Goal: Ask a question

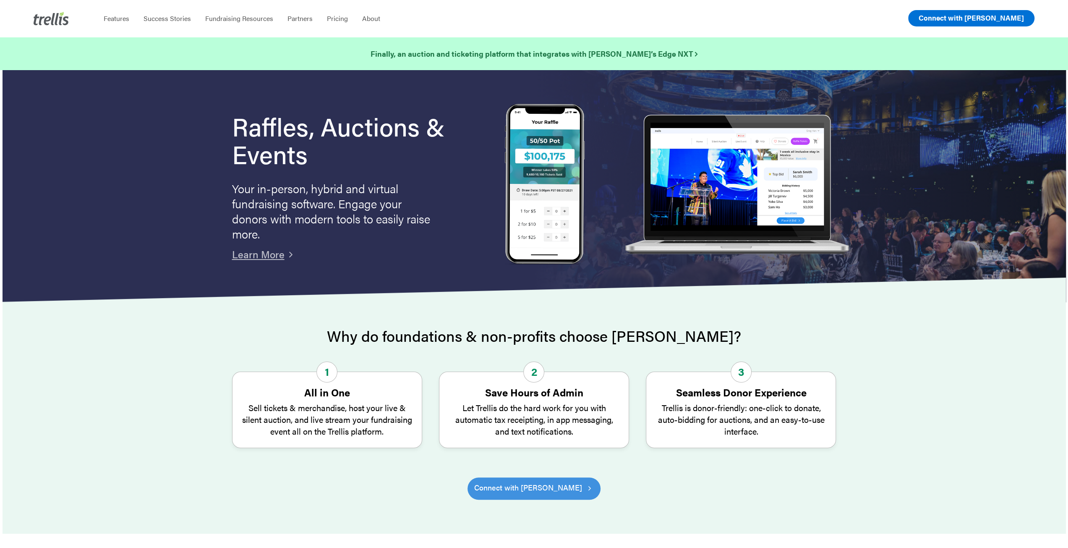
click at [974, 18] on span "Connect with [PERSON_NAME]" at bounding box center [971, 18] width 105 height 10
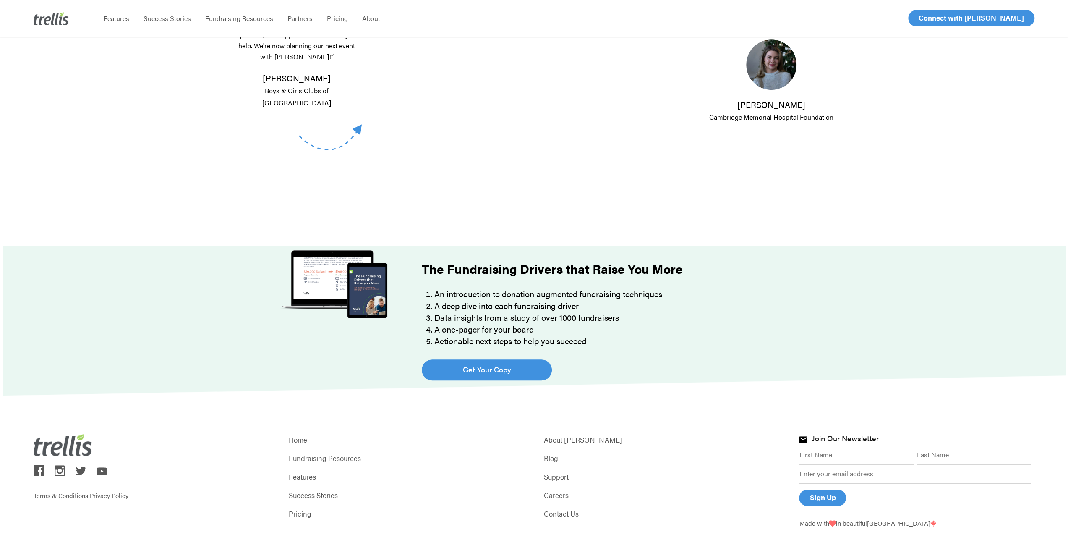
scroll to position [461, 0]
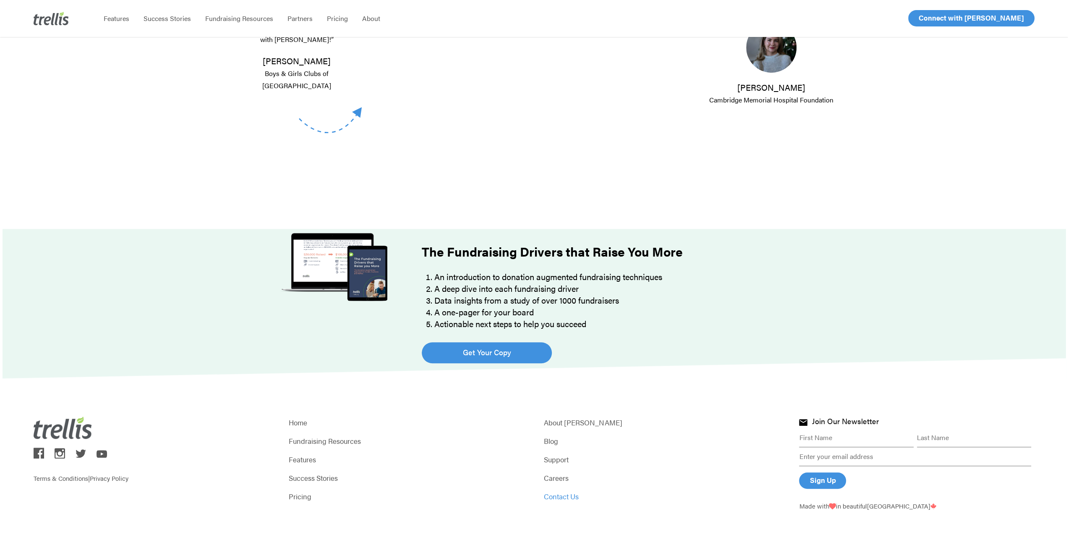
click at [556, 495] on link "Contact Us" at bounding box center [661, 496] width 235 height 12
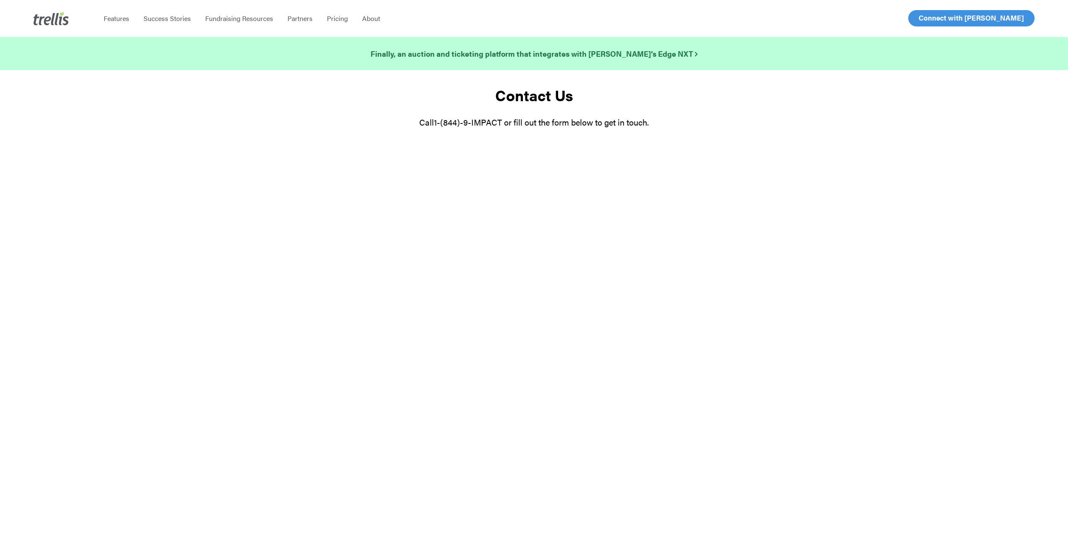
click at [488, 249] on div "Contact Us Call [PHONE_NUMBER] or fill out the form below to get in touch." at bounding box center [534, 309] width 1068 height 478
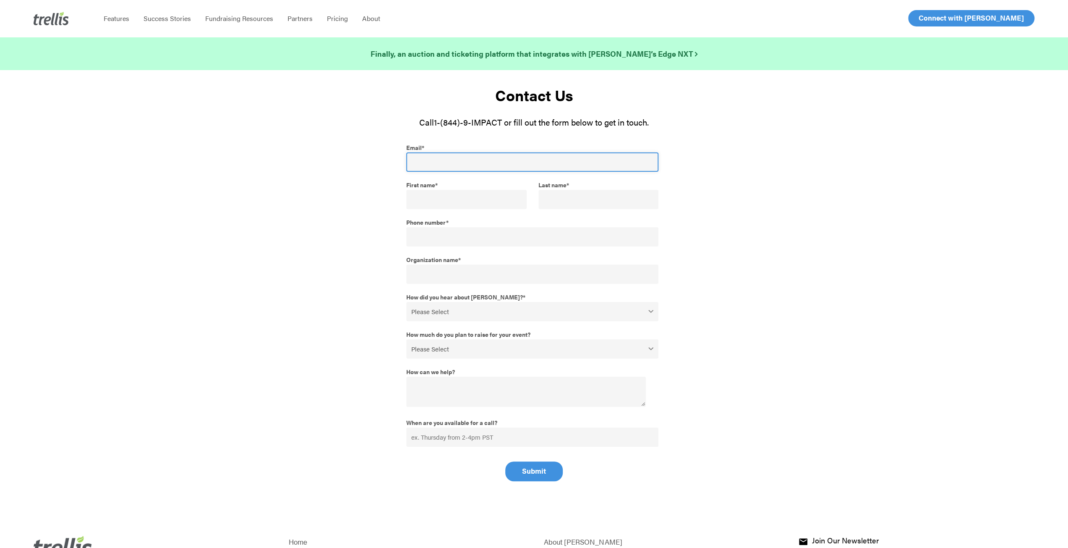
click at [461, 161] on input "Email *" at bounding box center [532, 161] width 253 height 19
type input "[EMAIL_ADDRESS][DOMAIN_NAME]"
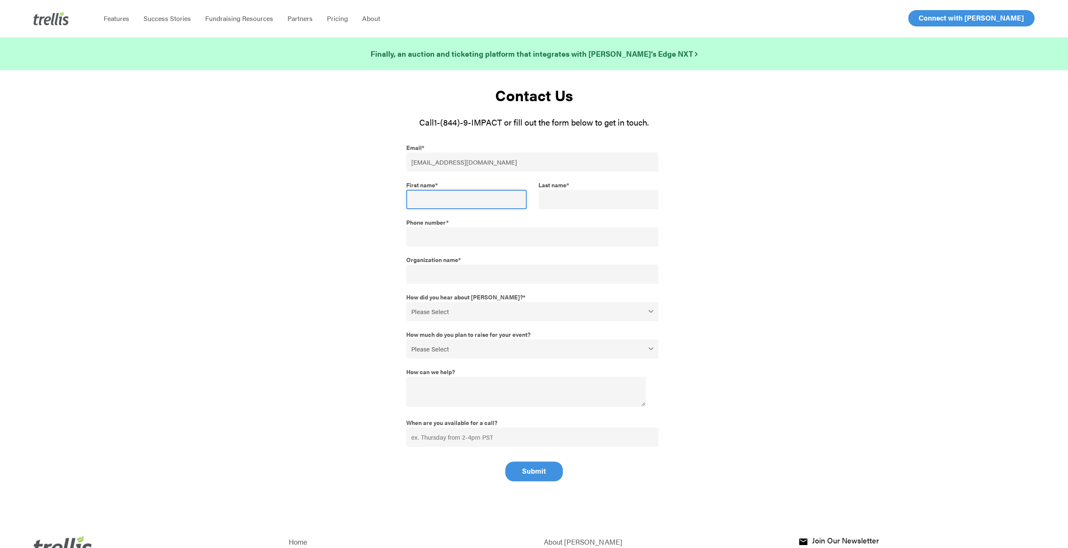
type input "[PERSON_NAME]"
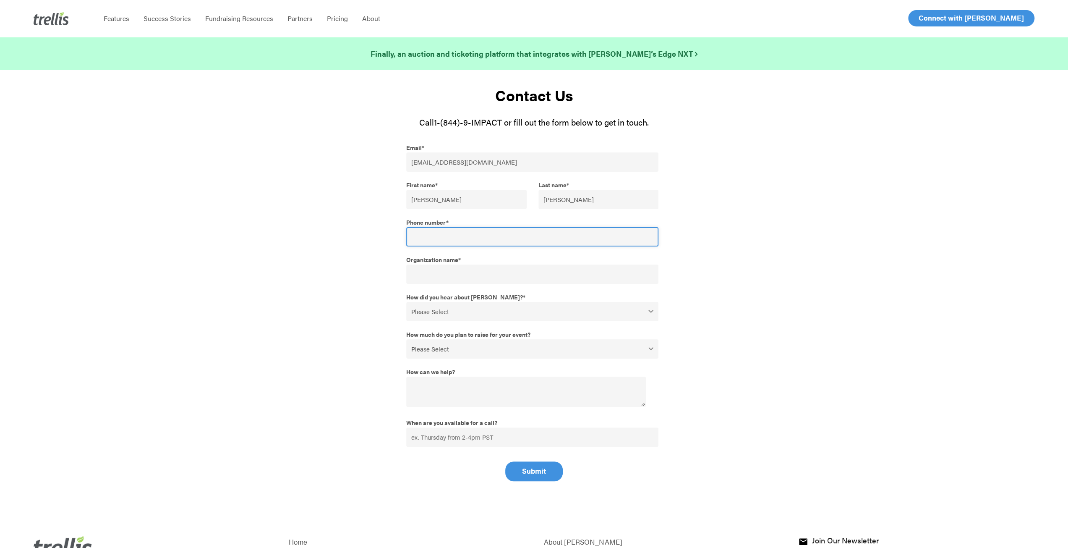
type input "14036520019"
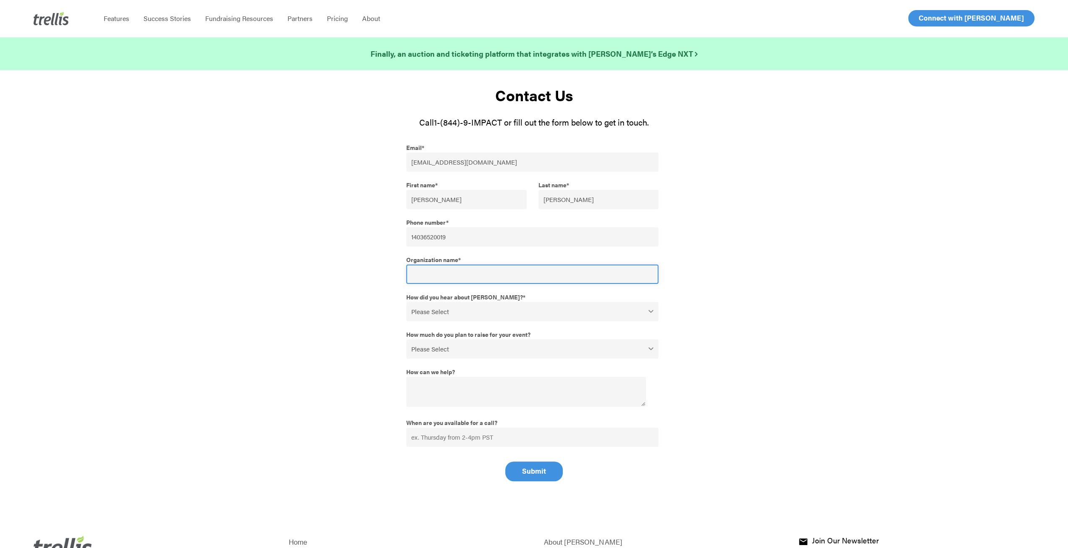
type input "Shutter Close Photography"
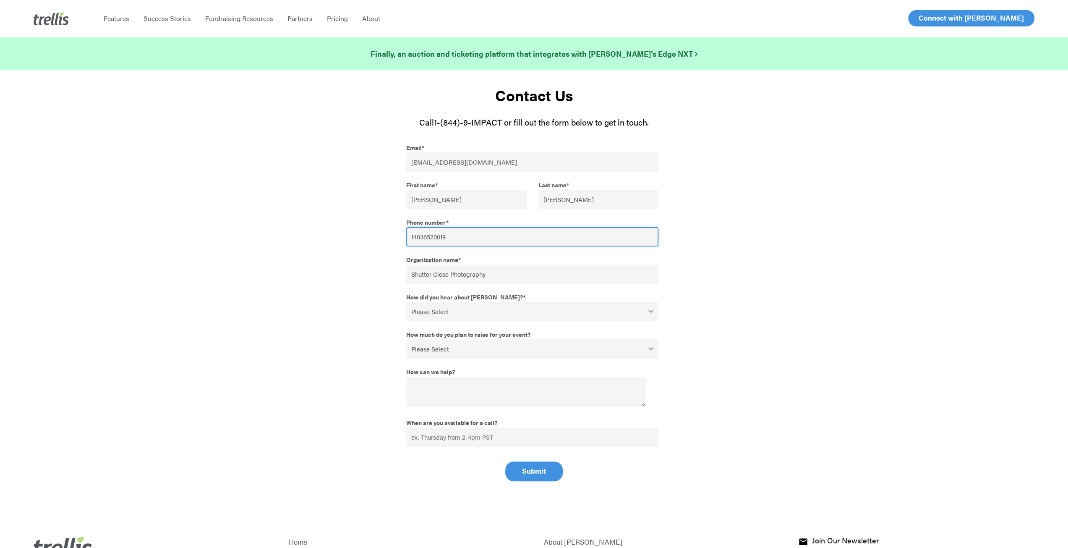
click at [455, 231] on input "14036520019" at bounding box center [532, 236] width 253 height 19
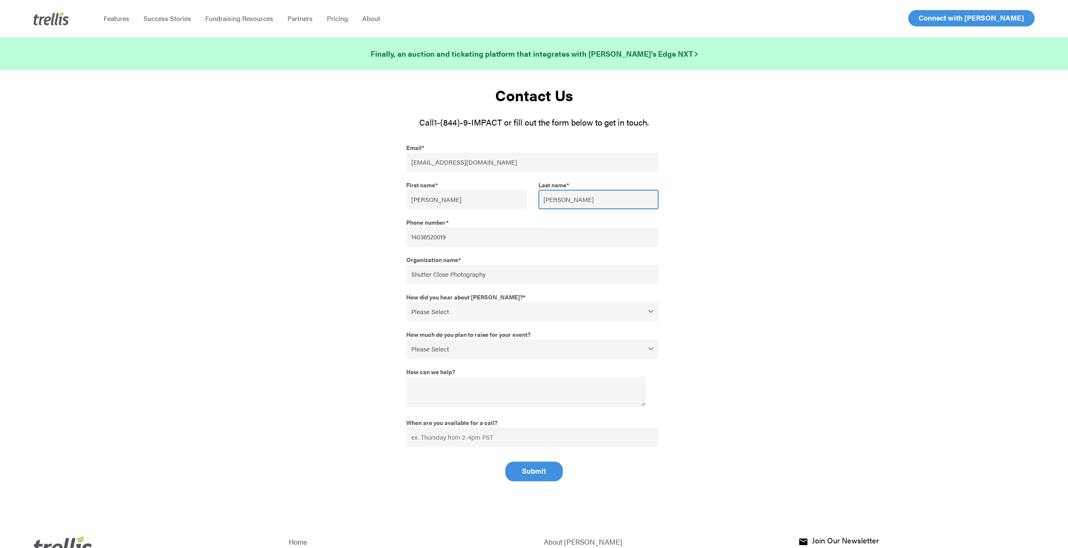
drag, startPoint x: 572, startPoint y: 205, endPoint x: 526, endPoint y: 207, distance: 46.6
click at [526, 207] on fieldset "First name * [PERSON_NAME] Last name * [PERSON_NAME]" at bounding box center [534, 196] width 256 height 37
type input "[PERSON_NAME]"
click at [457, 316] on select "Please Select Webinar or Conference Social Media Google Search Google Ad Referr…" at bounding box center [532, 311] width 253 height 19
select select "Social Media"
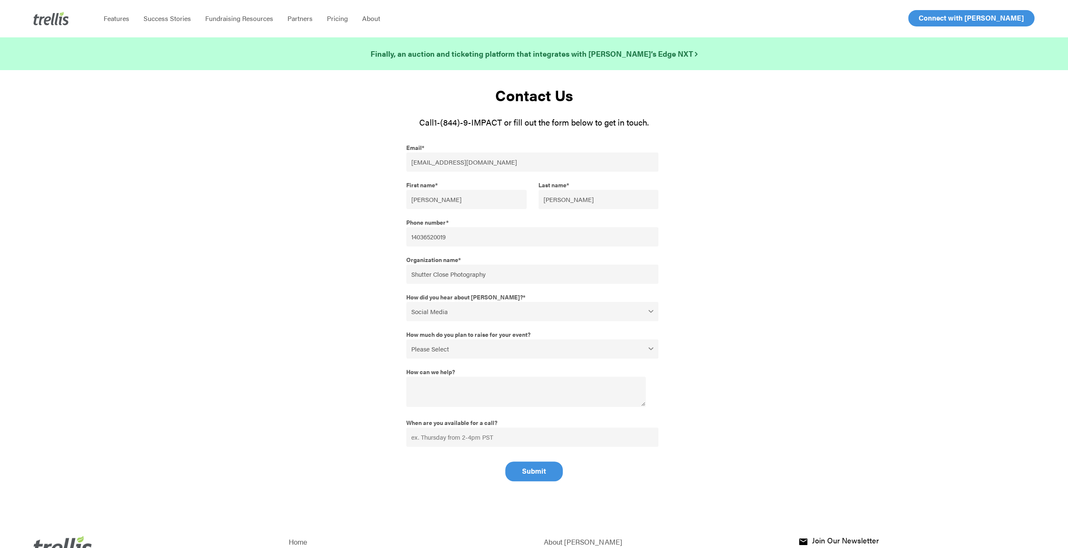
click at [406, 302] on select "Please Select Webinar or Conference Social Media Google Search Google Ad Referr…" at bounding box center [532, 311] width 253 height 19
click at [453, 351] on select "Please Select $0 - $49,999 $50,000 - $99,999 $100,000 - $249,999 $250,000 - $49…" at bounding box center [532, 348] width 253 height 19
click at [443, 387] on textarea "How can we help?" at bounding box center [526, 391] width 240 height 30
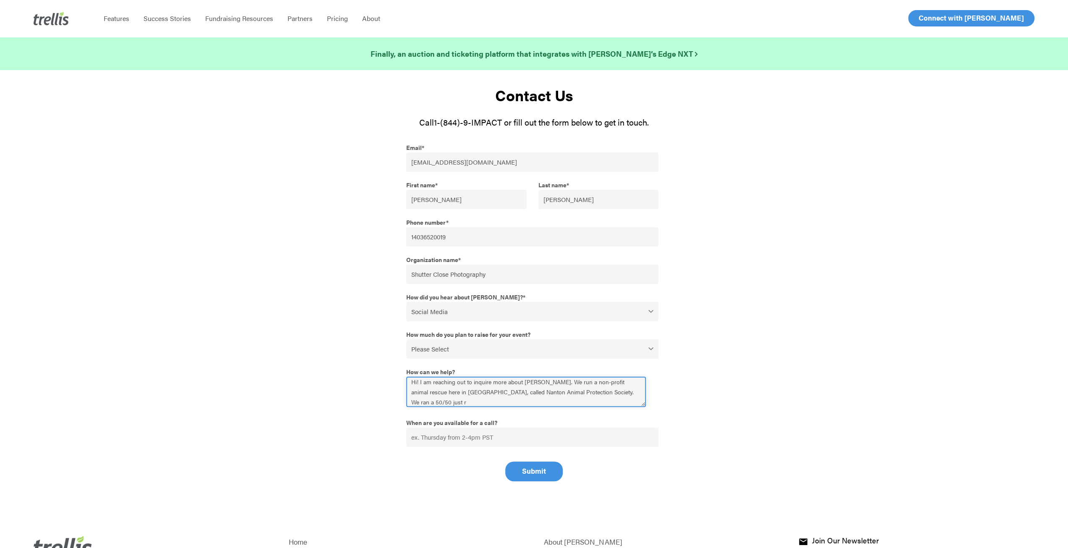
scroll to position [5, 0]
type textarea "Hi! I am reaching out to inquire more about [PERSON_NAME]. We run a non-profit …"
click at [548, 349] on select "Please Select $0 - $49,999 $50,000 - $99,999 $100,000 - $249,999 $250,000 - $49…" at bounding box center [532, 348] width 253 height 19
select select "$0 - $49,999"
click at [406, 339] on select "Please Select $0 - $49,999 $50,000 - $99,999 $100,000 - $249,999 $250,000 - $49…" at bounding box center [532, 348] width 253 height 19
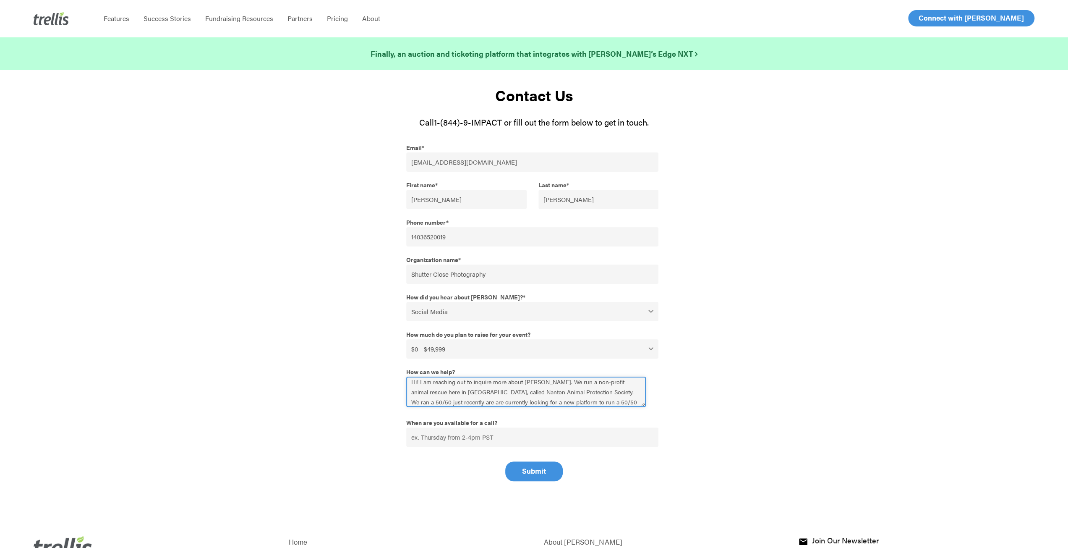
click at [611, 400] on textarea "Hi! I am reaching out to inquire more about [PERSON_NAME]. We run a non-profit …" at bounding box center [526, 391] width 240 height 30
drag, startPoint x: 426, startPoint y: 400, endPoint x: 431, endPoint y: 390, distance: 11.6
click at [431, 390] on textarea "Hi! I am reaching out to inquire more about [PERSON_NAME]. We run a non-profit …" at bounding box center [526, 391] width 240 height 30
type textarea "Hi! I am reaching out to inquire more about [PERSON_NAME]. We run a non-profit …"
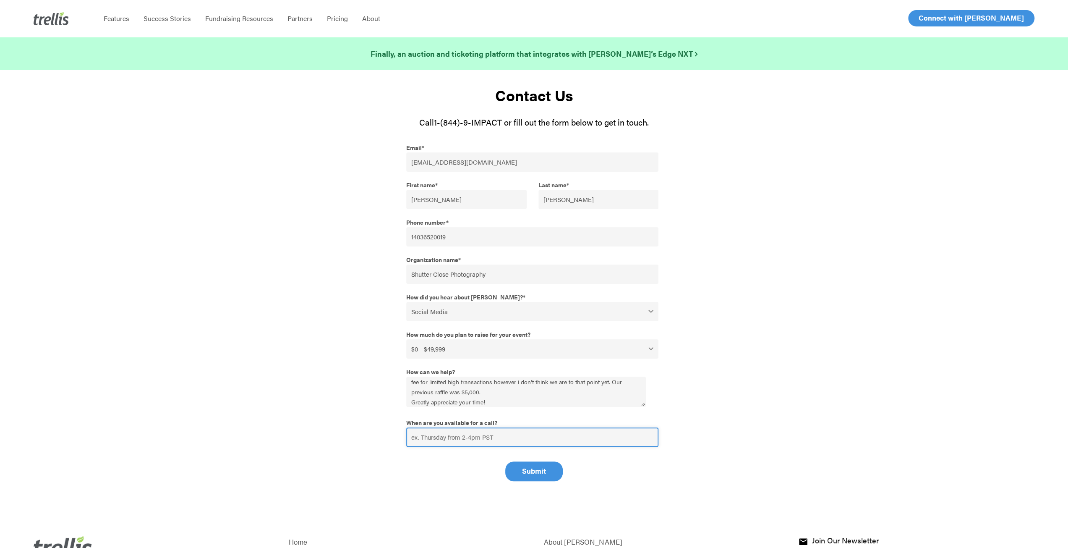
click at [497, 437] on input "When are you available for a call?" at bounding box center [532, 436] width 253 height 19
click at [499, 439] on input "When are you available for a call?" at bounding box center [532, 436] width 253 height 19
type input "Anytime i am available for a call"
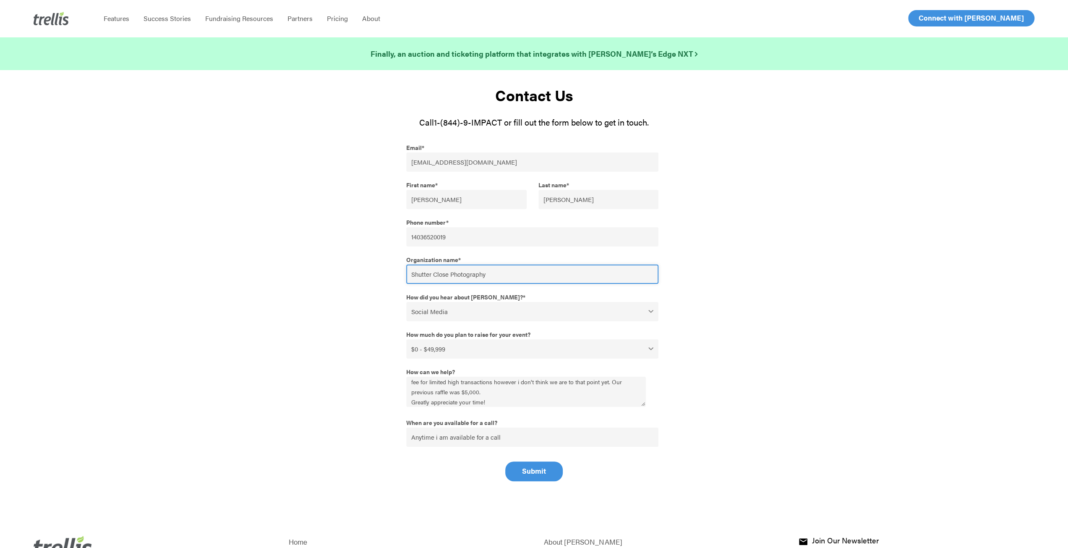
drag, startPoint x: 501, startPoint y: 269, endPoint x: 389, endPoint y: 264, distance: 111.8
click at [389, 264] on div "Email * [EMAIL_ADDRESS][DOMAIN_NAME] First name * [PERSON_NAME] Last name * [PE…" at bounding box center [534, 311] width 533 height 340
type input "Nanton Animals Protection Society"
click at [540, 473] on input "Submit" at bounding box center [533, 471] width 57 height 20
